Goal: Check status: Check status

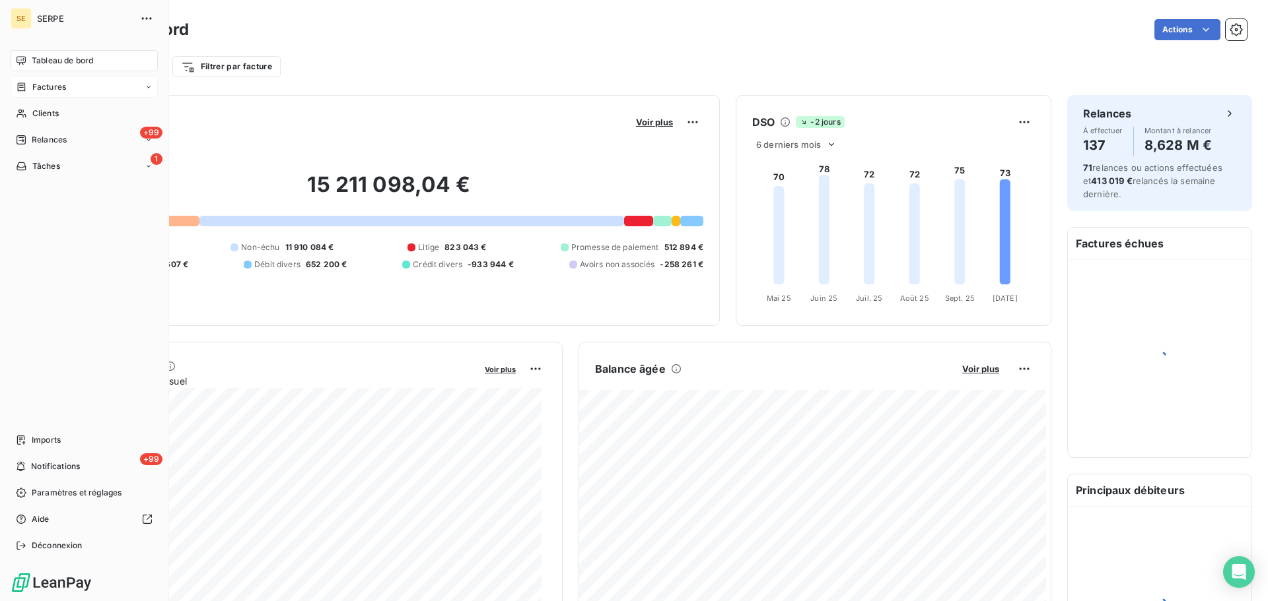
click at [13, 96] on div "Factures" at bounding box center [84, 87] width 147 height 21
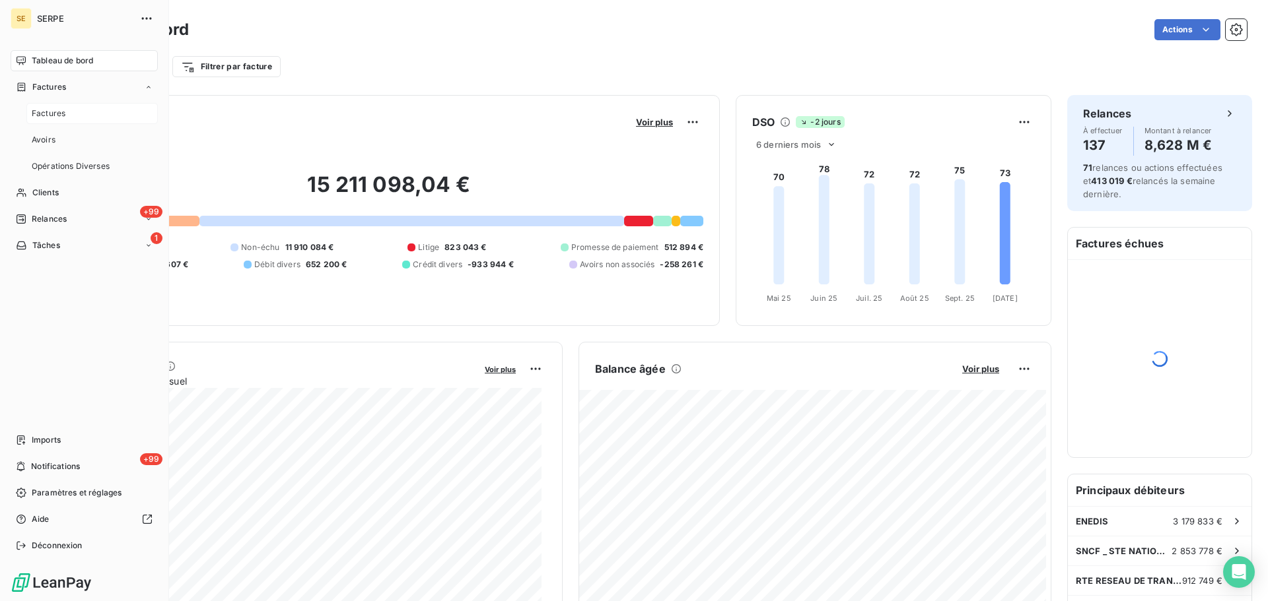
click at [71, 119] on div "Factures" at bounding box center [91, 113] width 131 height 21
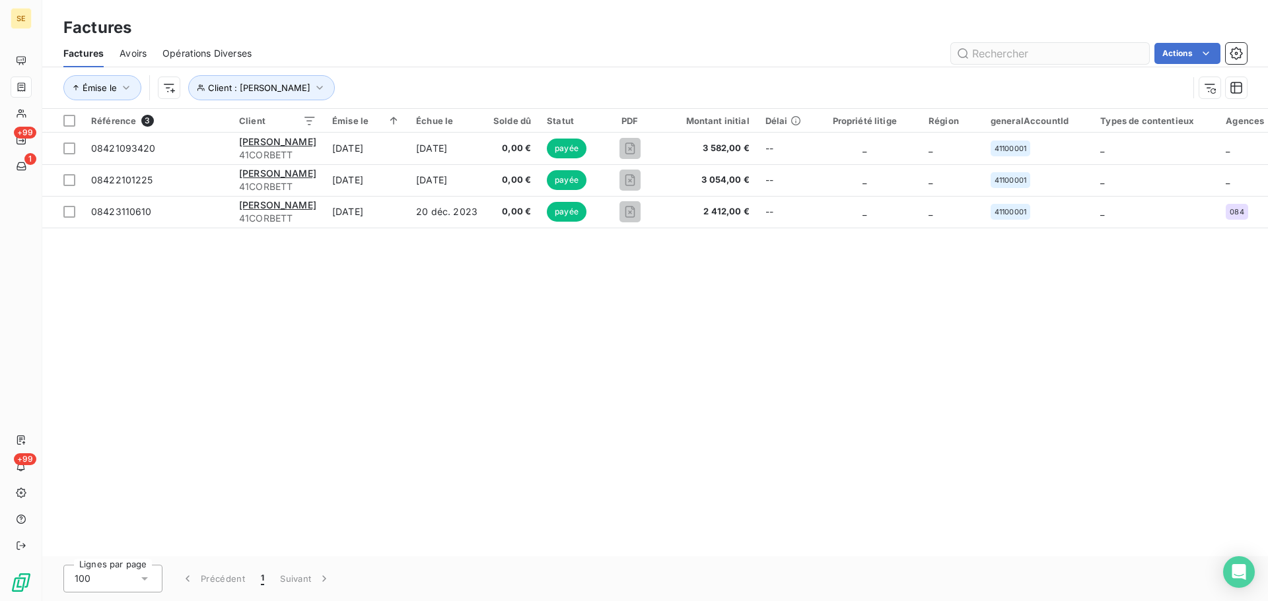
click at [1003, 46] on input "text" at bounding box center [1050, 53] width 198 height 21
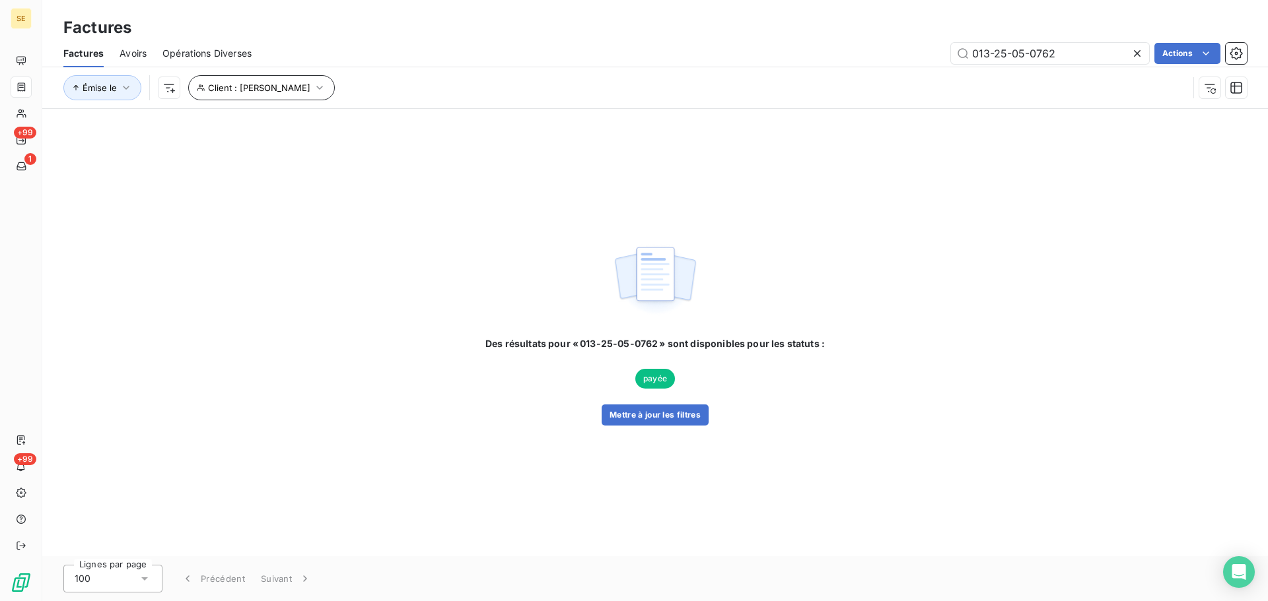
type input "013-25-05-0762"
click at [251, 85] on span "Client : [PERSON_NAME]" at bounding box center [259, 88] width 102 height 11
click at [254, 113] on div "Contient is" at bounding box center [272, 122] width 70 height 18
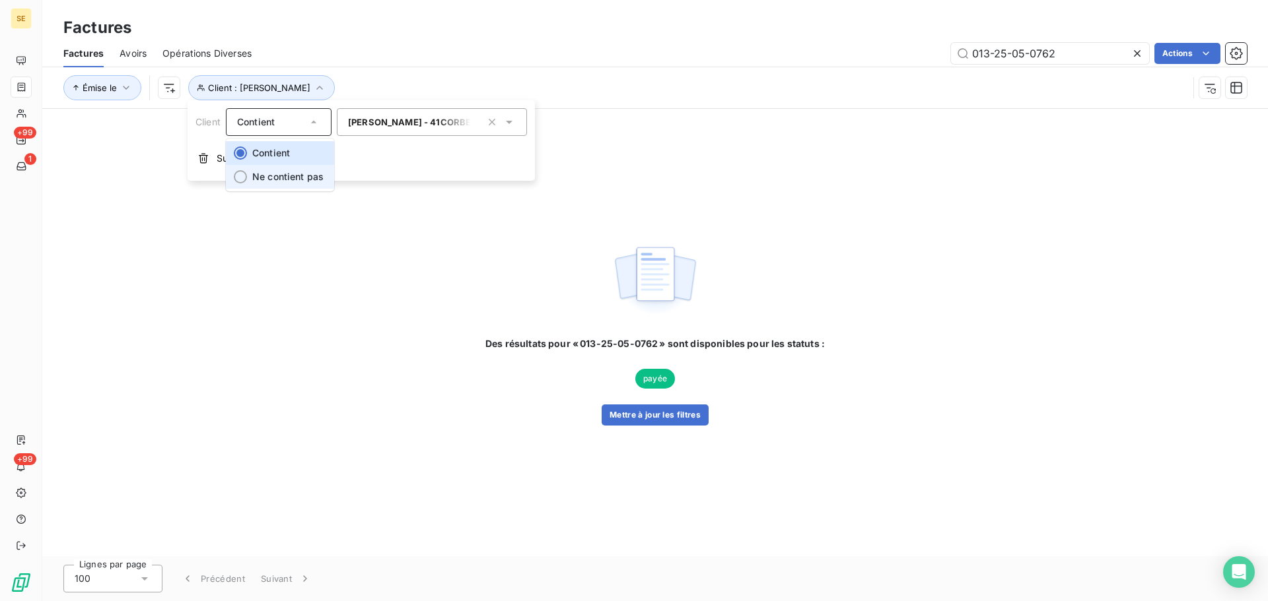
click at [244, 175] on div at bounding box center [240, 176] width 13 height 13
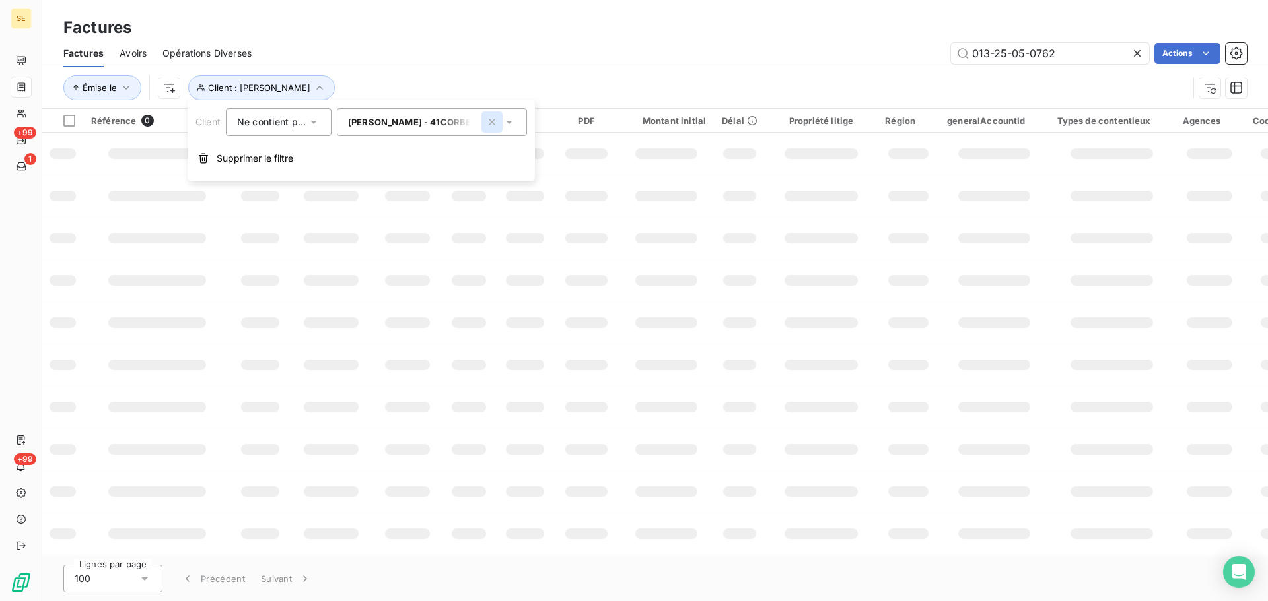
click at [489, 120] on icon "button" at bounding box center [491, 122] width 13 height 13
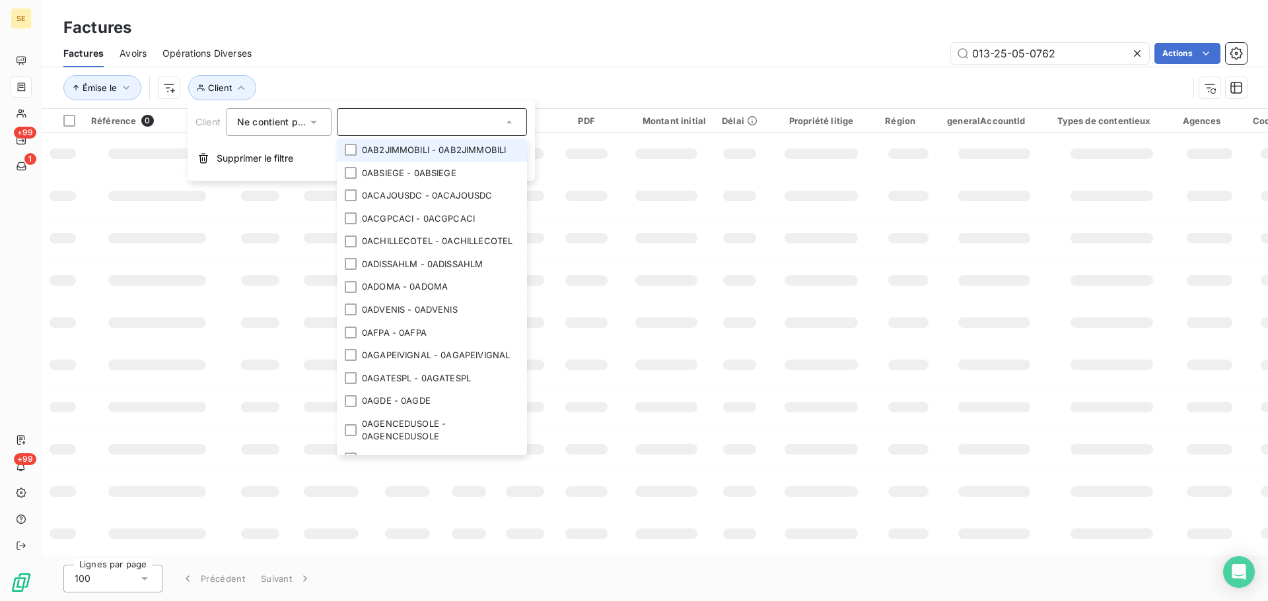
click at [465, 71] on div "Émise le Client" at bounding box center [654, 87] width 1183 height 41
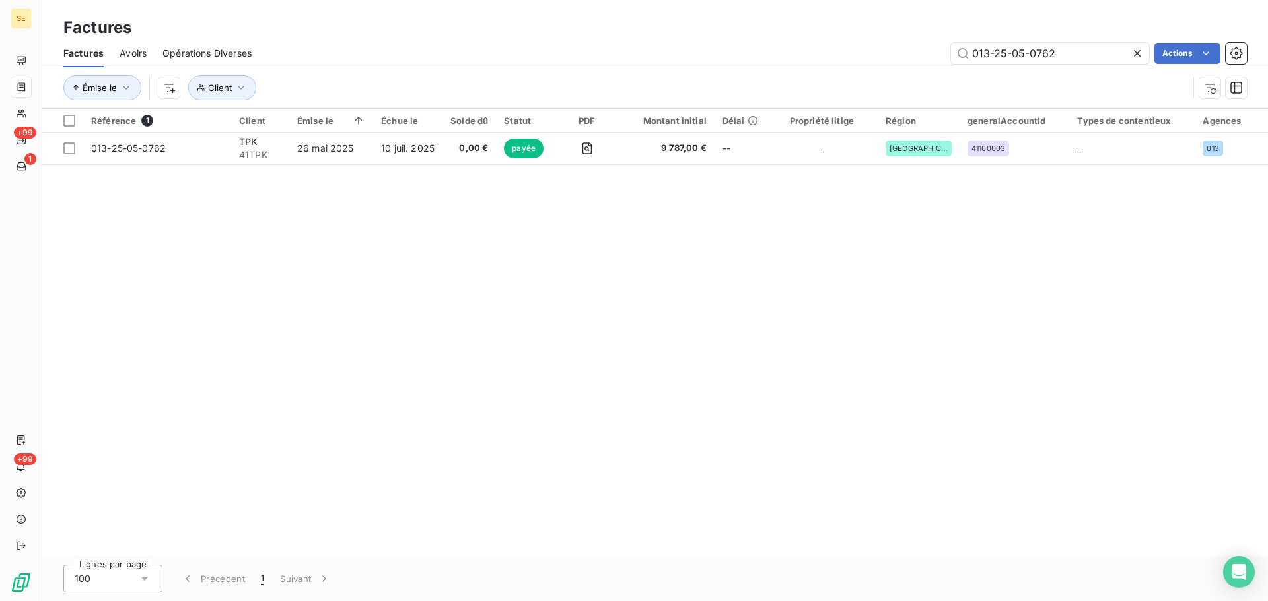
click at [285, 169] on div "Référence 1 Client Émise le Échue le Solde dû Statut PDF Montant initial Délai …" at bounding box center [654, 333] width 1225 height 448
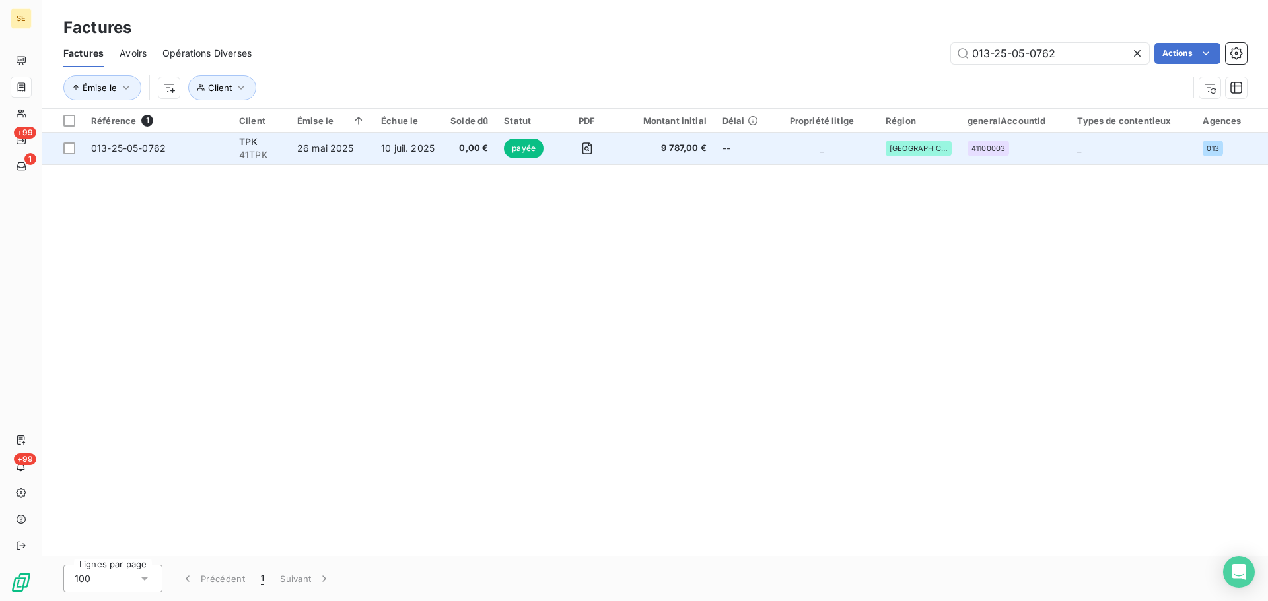
click at [299, 160] on td "26 mai 2025" at bounding box center [331, 149] width 84 height 32
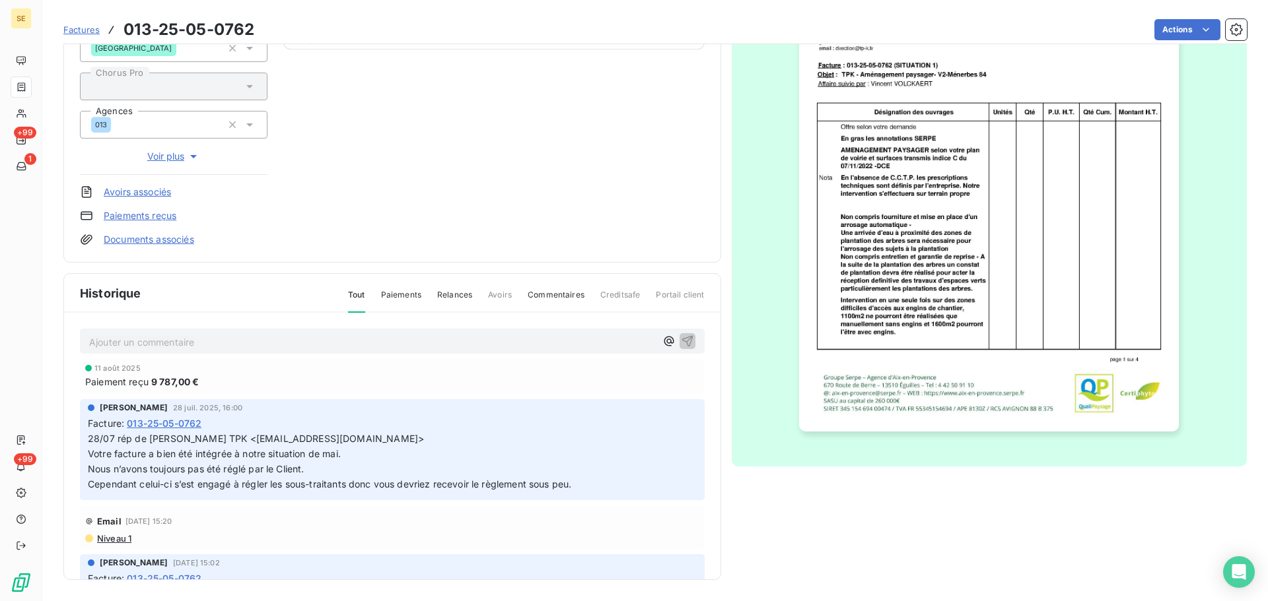
click at [400, 291] on span "Paiements" at bounding box center [401, 300] width 40 height 22
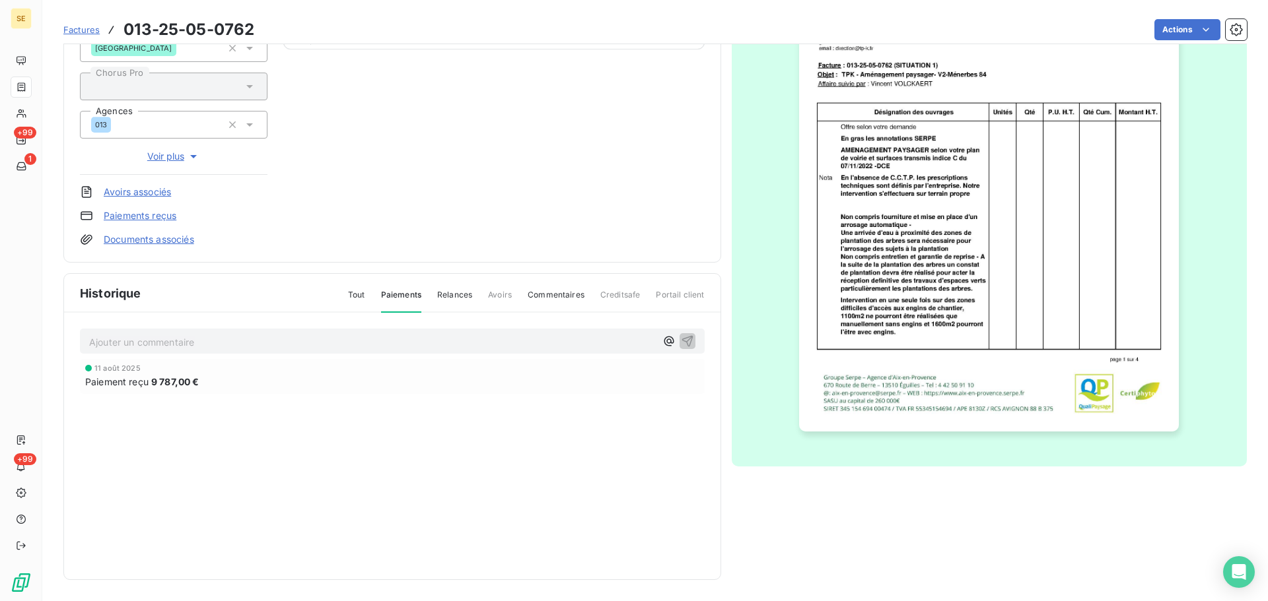
click at [176, 384] on span "9 787,00 €" at bounding box center [175, 382] width 48 height 14
click at [177, 382] on span "9 787,00 €" at bounding box center [175, 382] width 48 height 14
drag, startPoint x: 516, startPoint y: 437, endPoint x: 485, endPoint y: 413, distance: 39.1
click at [514, 436] on div "[DATE] Paiement reçu 9 787,00 €" at bounding box center [392, 403] width 625 height 88
